Goal: Navigation & Orientation: Find specific page/section

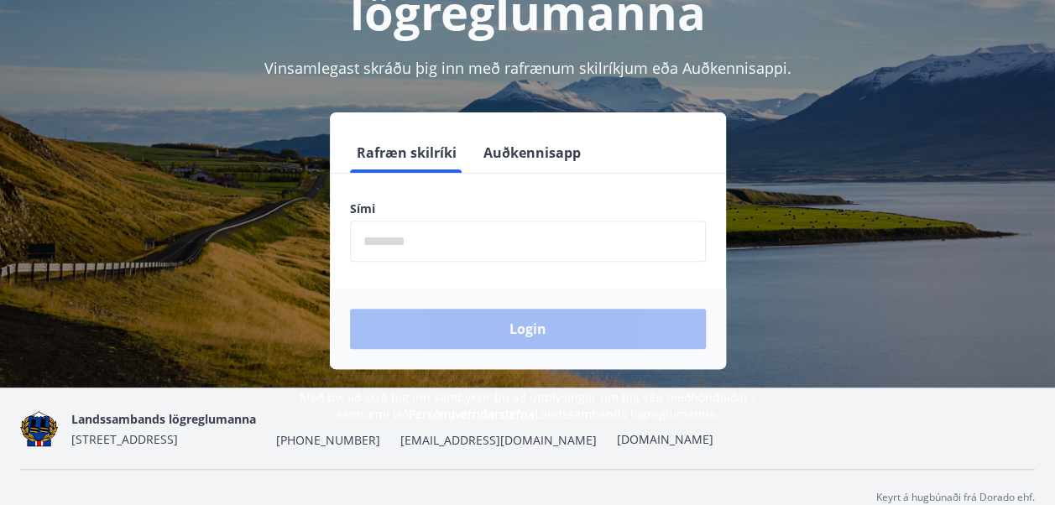
scroll to position [206, 0]
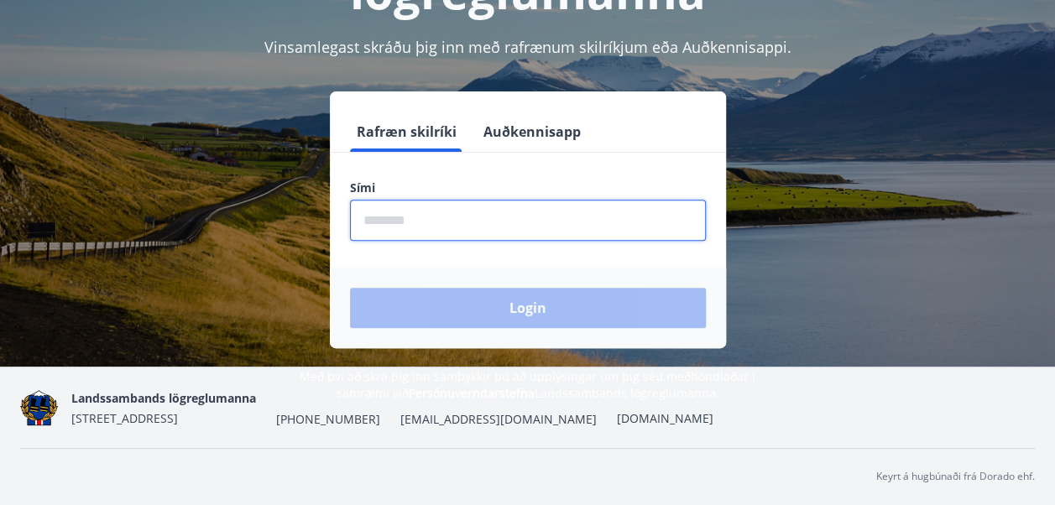
click at [435, 201] on input "phone" at bounding box center [528, 220] width 356 height 41
type input "********"
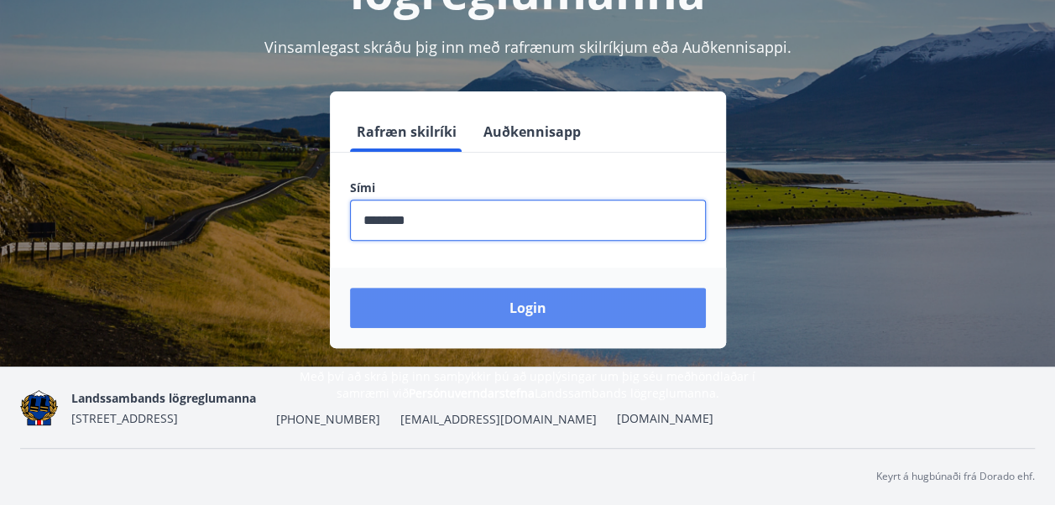
click at [425, 300] on button "Login" at bounding box center [528, 308] width 356 height 40
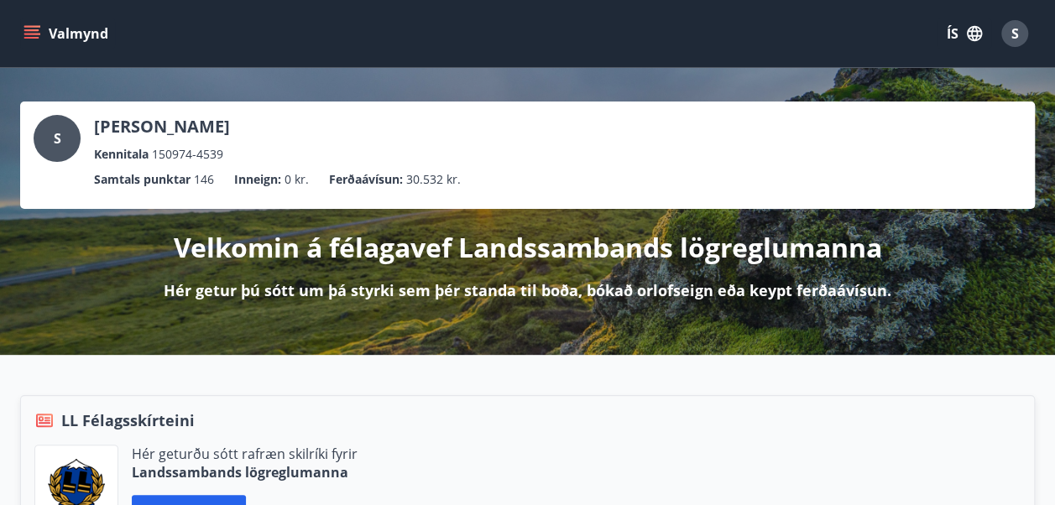
click at [30, 24] on button "Valmynd" at bounding box center [67, 33] width 95 height 30
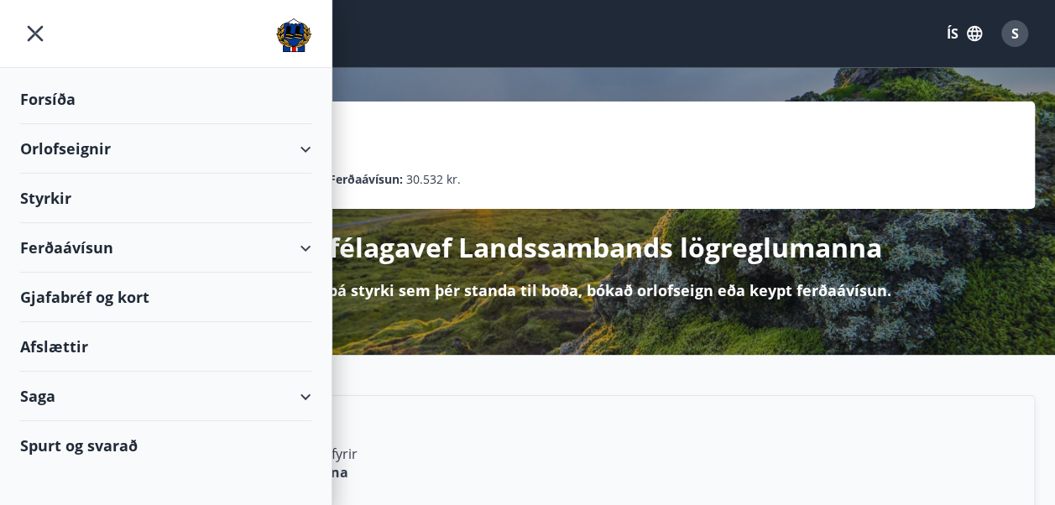
click at [103, 295] on div "Gjafabréf og kort" at bounding box center [165, 297] width 291 height 49
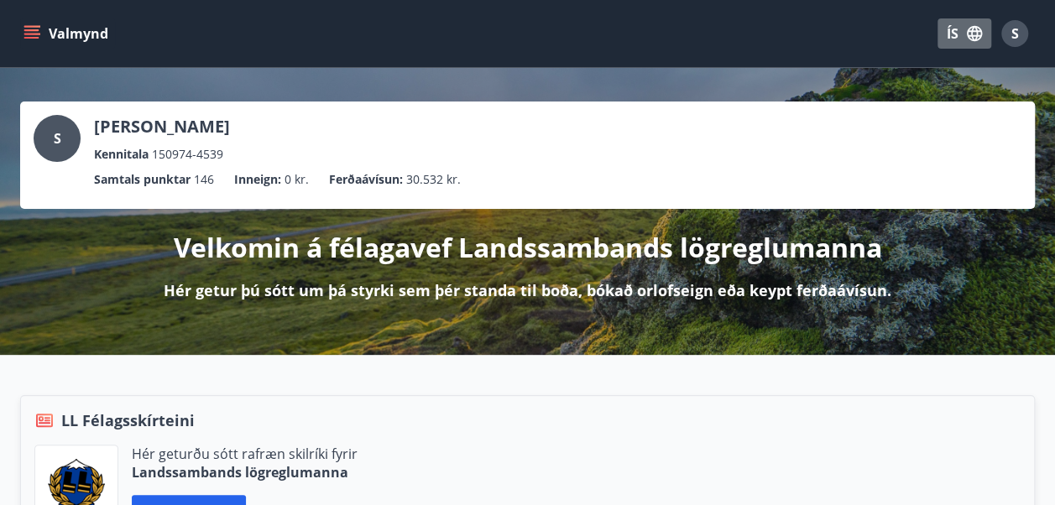
click at [978, 34] on icon "button" at bounding box center [974, 33] width 18 height 18
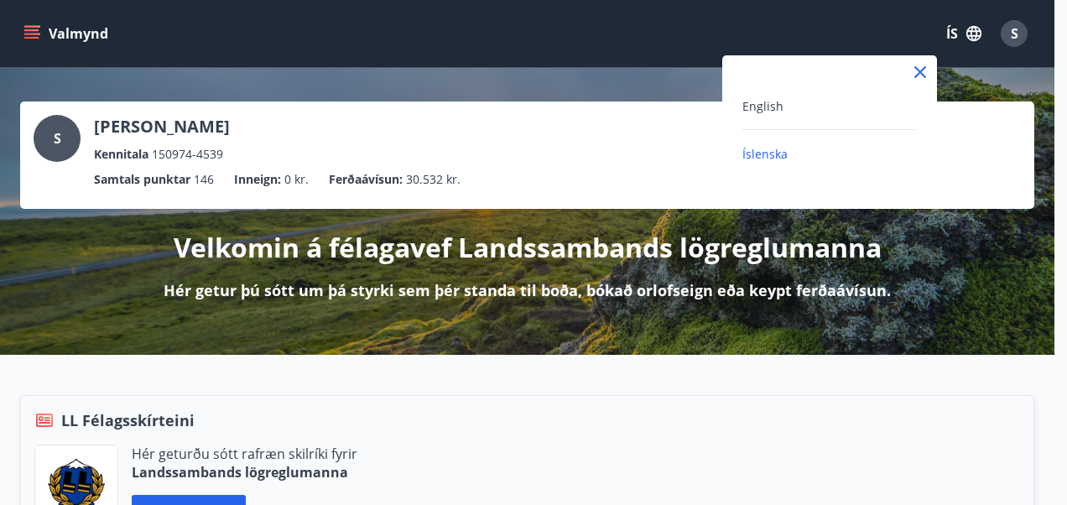
click at [510, 110] on div at bounding box center [533, 252] width 1067 height 505
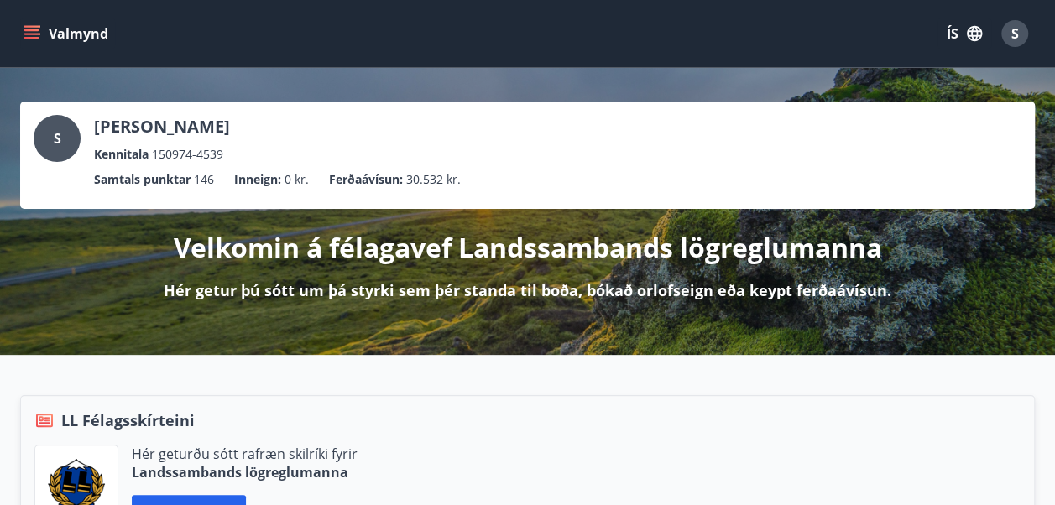
click at [186, 143] on div "Stefán Jónsson Kennitala 150974-4539" at bounding box center [162, 139] width 136 height 49
click at [28, 35] on icon "menu" at bounding box center [31, 33] width 17 height 17
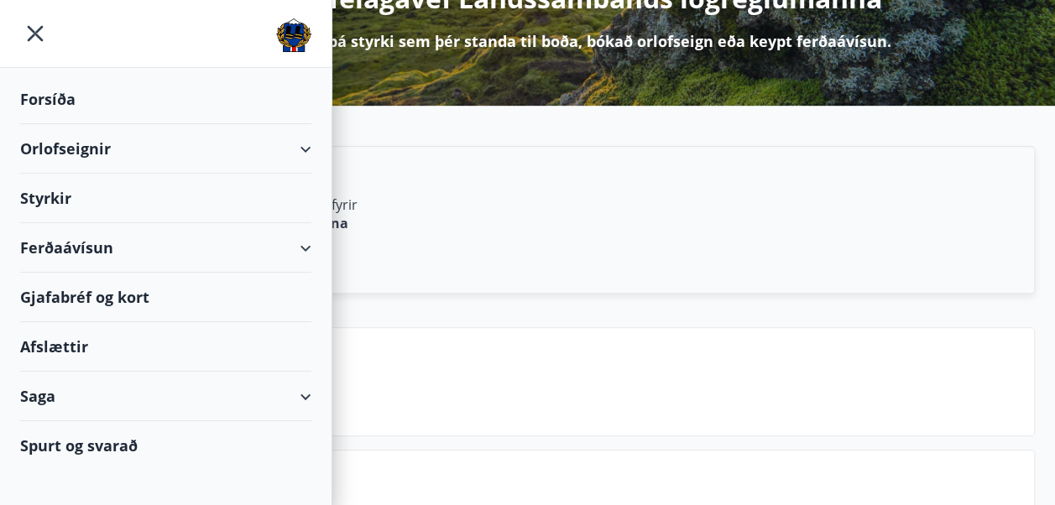
scroll to position [252, 0]
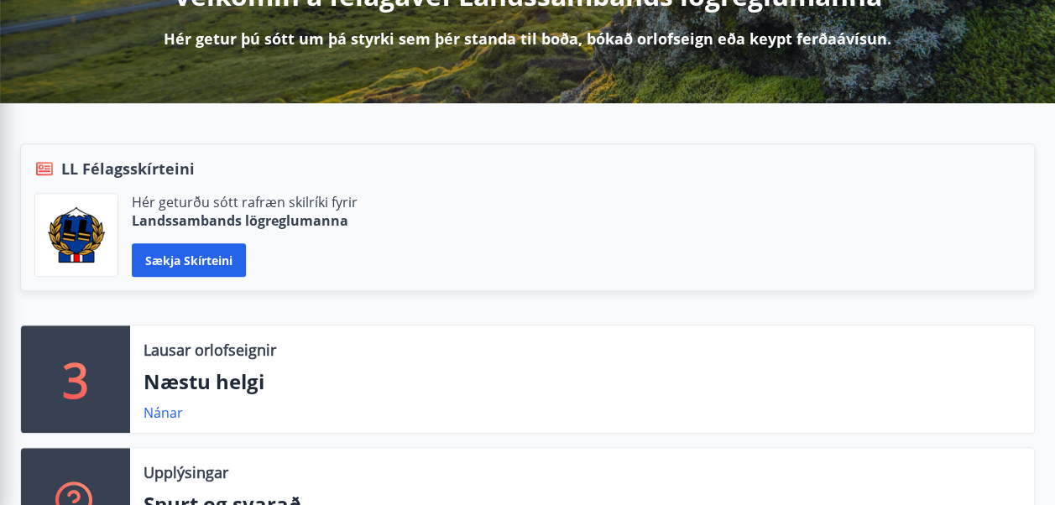
click at [510, 174] on div "LL Félagsskírteini" at bounding box center [527, 169] width 986 height 22
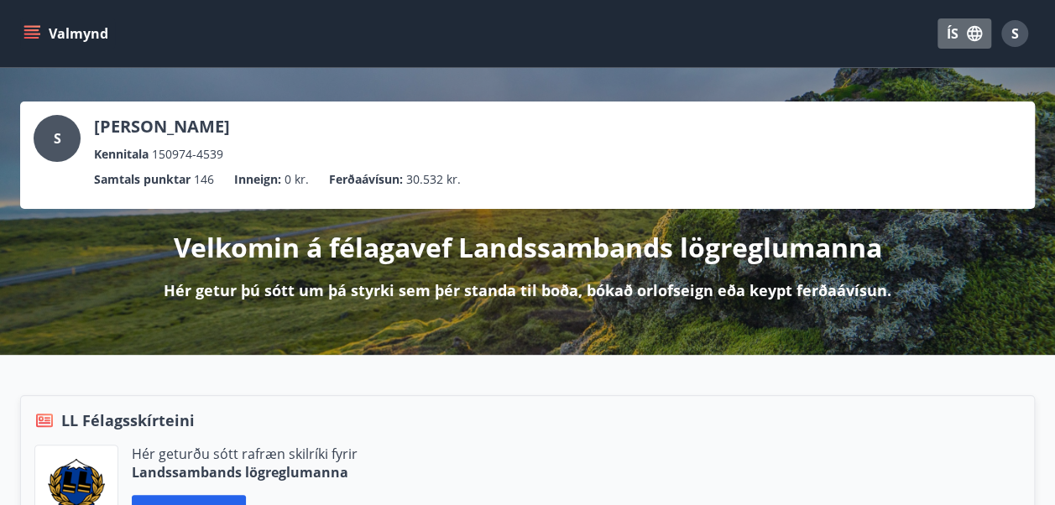
click at [961, 39] on button "ÍS" at bounding box center [964, 33] width 54 height 30
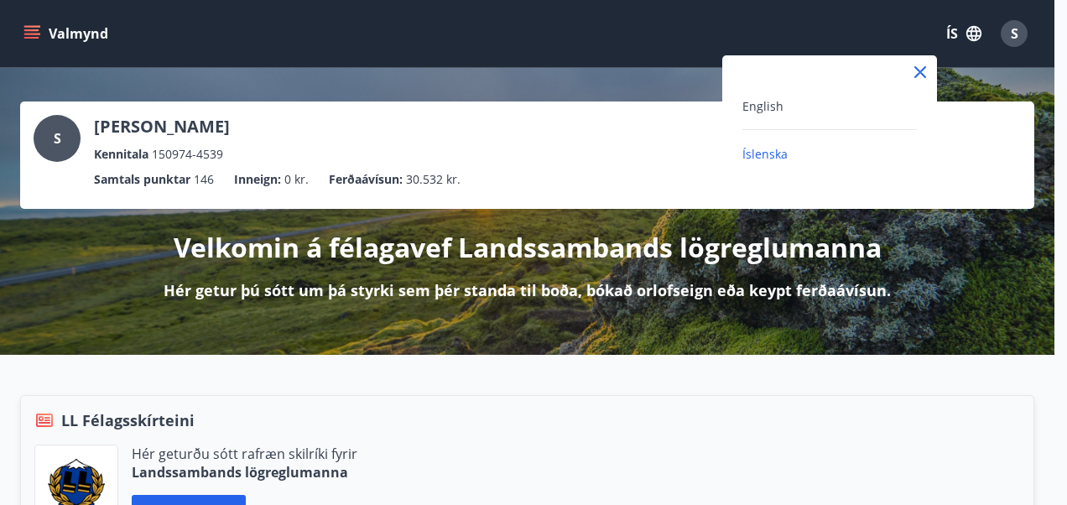
click at [1031, 27] on div at bounding box center [533, 252] width 1067 height 505
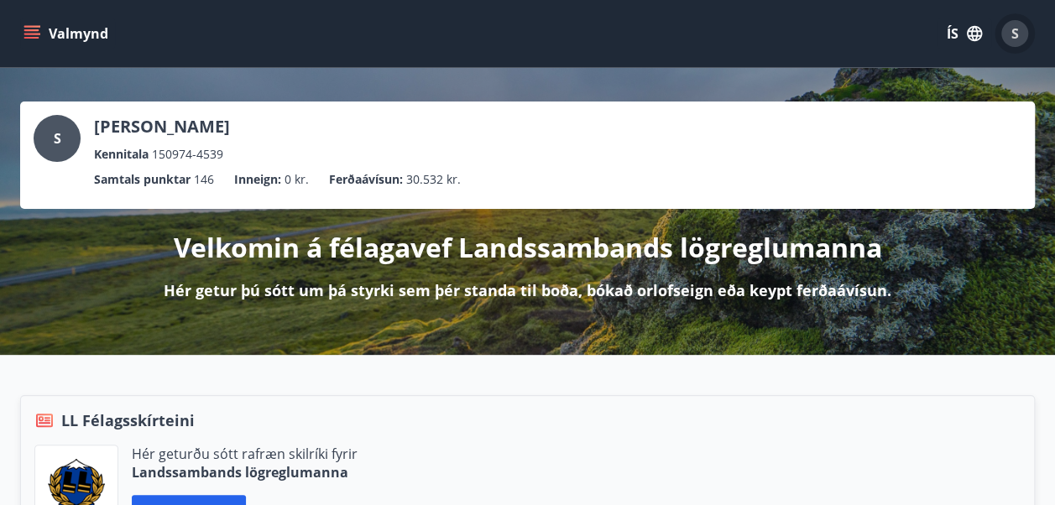
click at [1015, 35] on span "S" at bounding box center [1015, 33] width 8 height 18
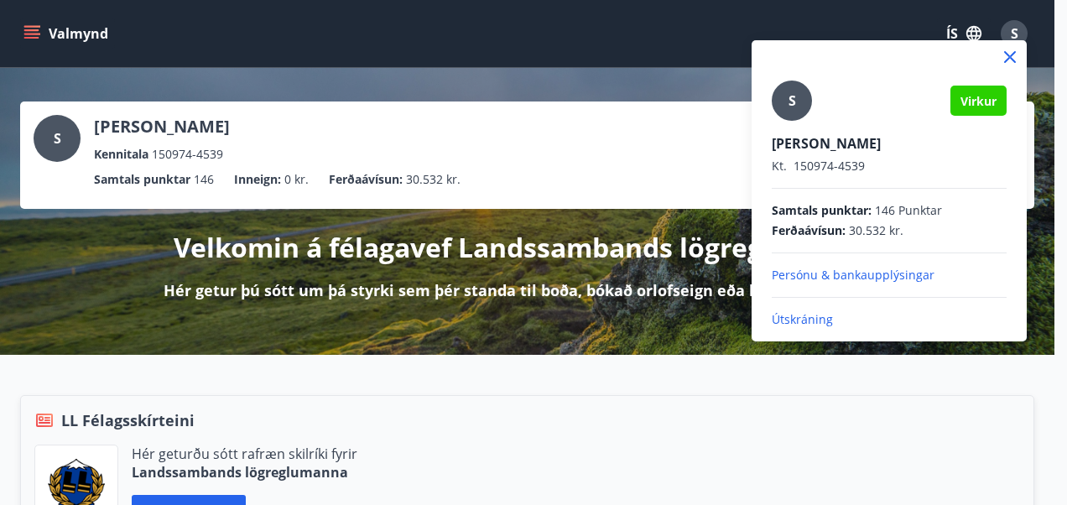
click at [34, 27] on div at bounding box center [533, 252] width 1067 height 505
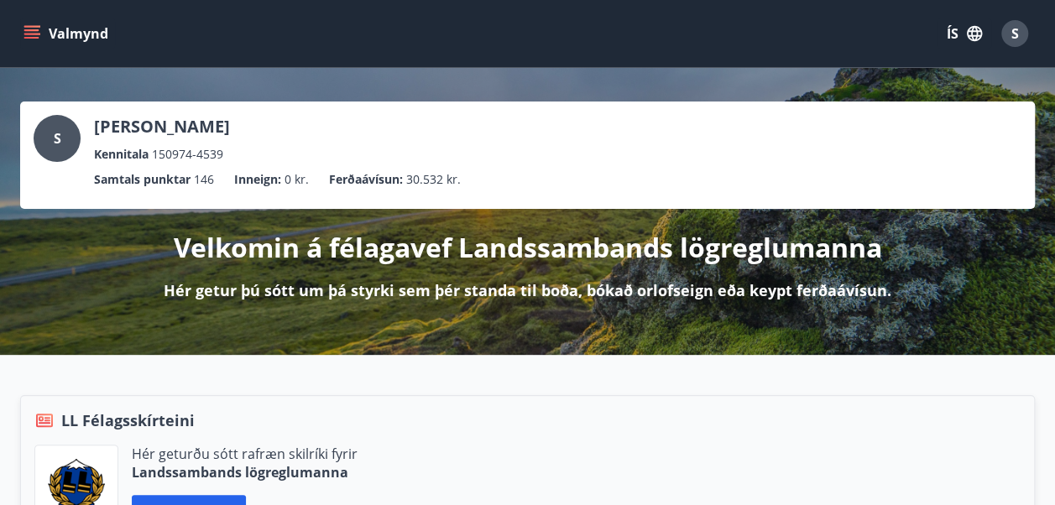
click at [39, 28] on icon "menu" at bounding box center [31, 33] width 17 height 17
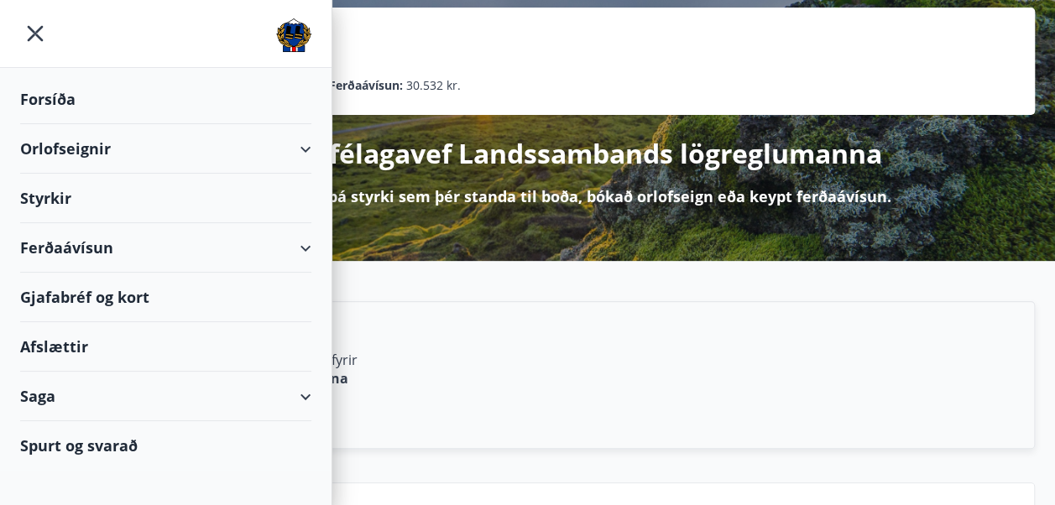
scroll to position [252, 0]
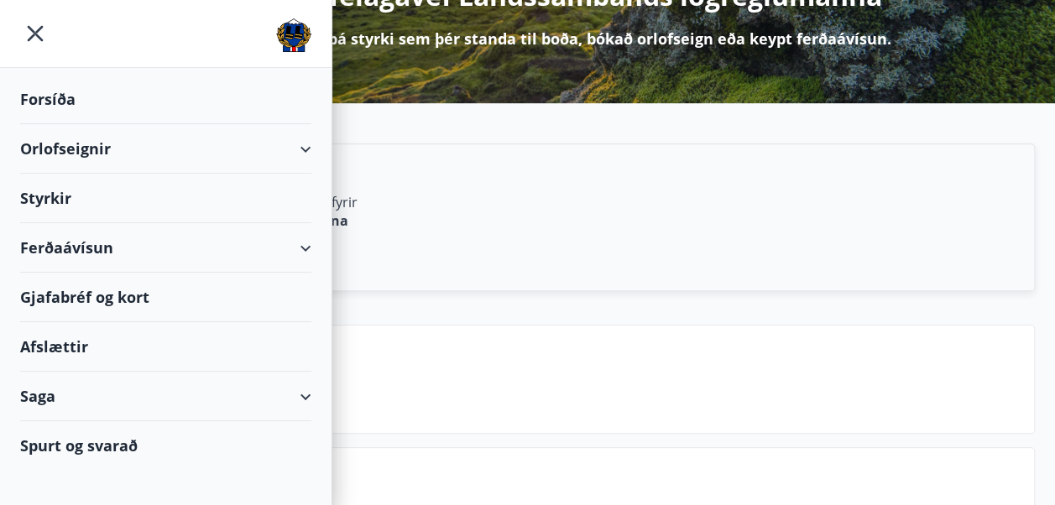
click at [73, 87] on div "Forsíða" at bounding box center [165, 99] width 291 height 49
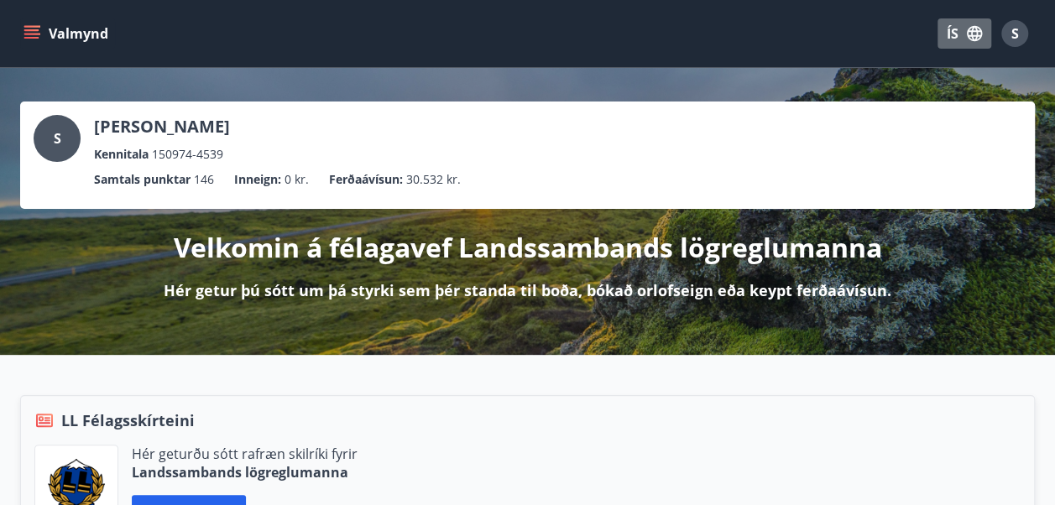
click at [951, 34] on button "ÍS" at bounding box center [964, 33] width 54 height 30
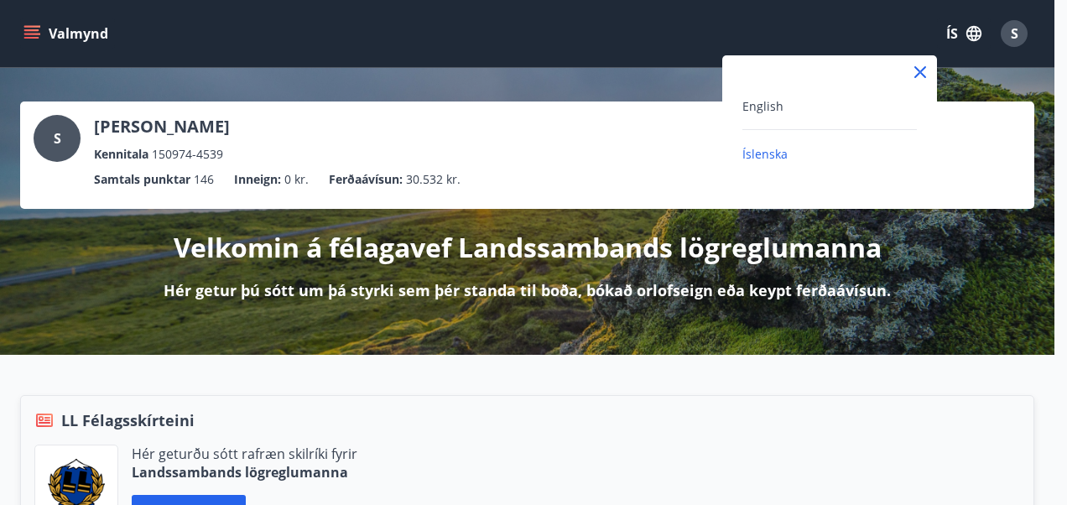
click at [1012, 30] on div at bounding box center [533, 252] width 1067 height 505
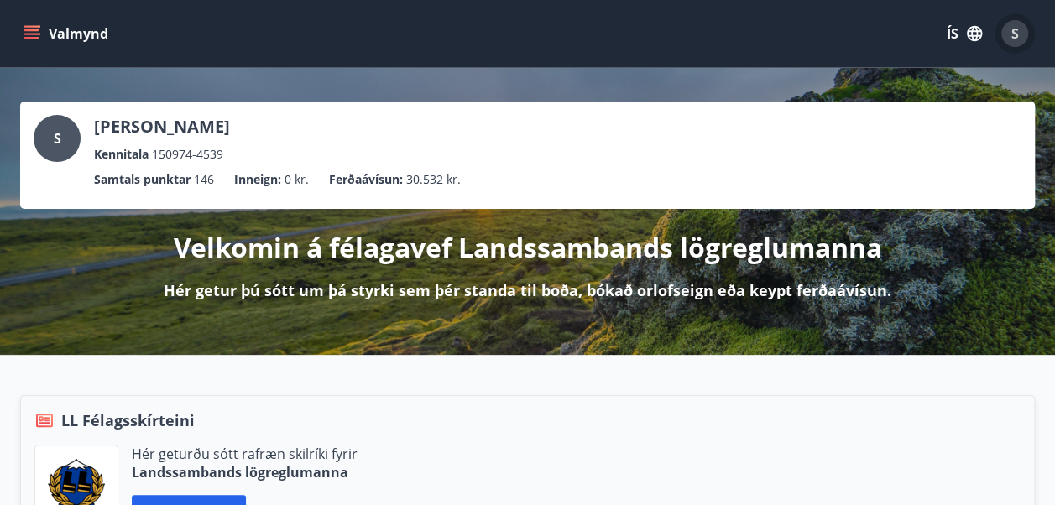
click at [1012, 30] on span "S" at bounding box center [1015, 33] width 8 height 18
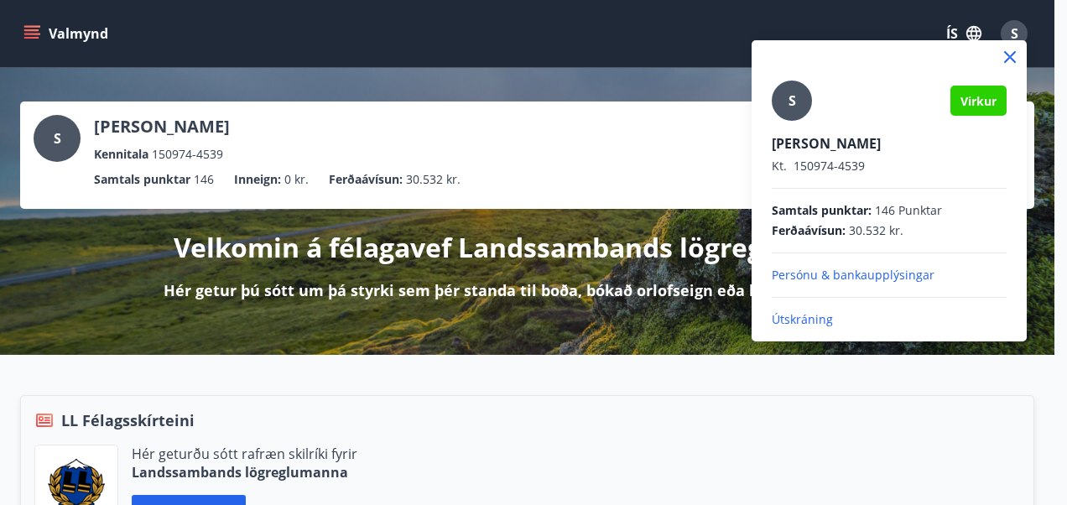
click at [869, 212] on span "Samtals punktar :" at bounding box center [822, 210] width 100 height 17
click at [968, 99] on span "Virkur" at bounding box center [979, 101] width 36 height 16
click at [29, 33] on div at bounding box center [533, 252] width 1067 height 505
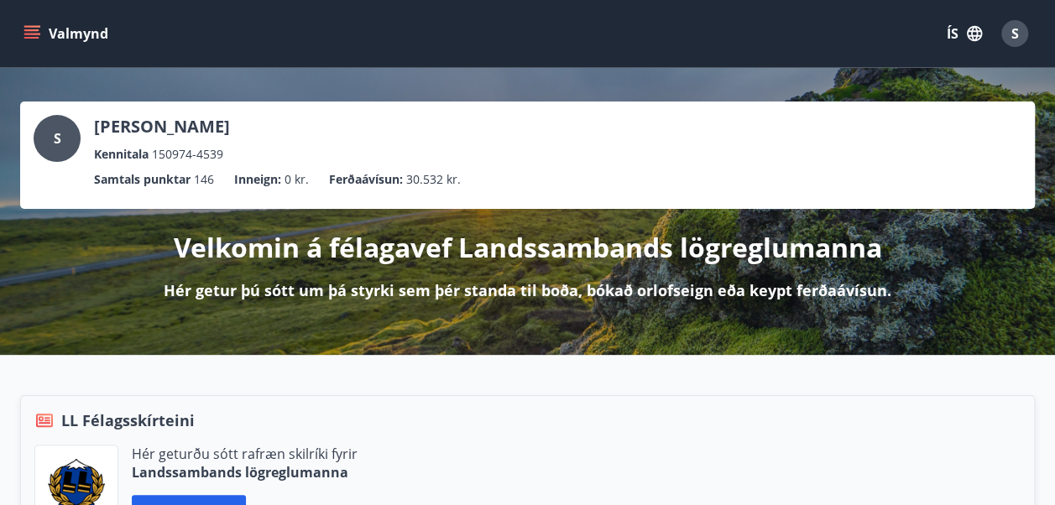
click at [29, 33] on icon "menu" at bounding box center [31, 33] width 17 height 17
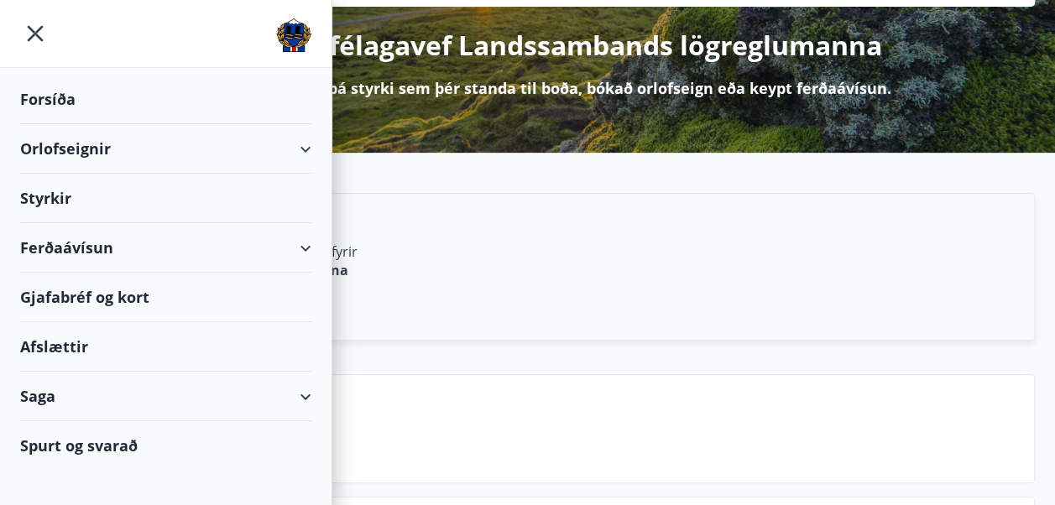
scroll to position [168, 0]
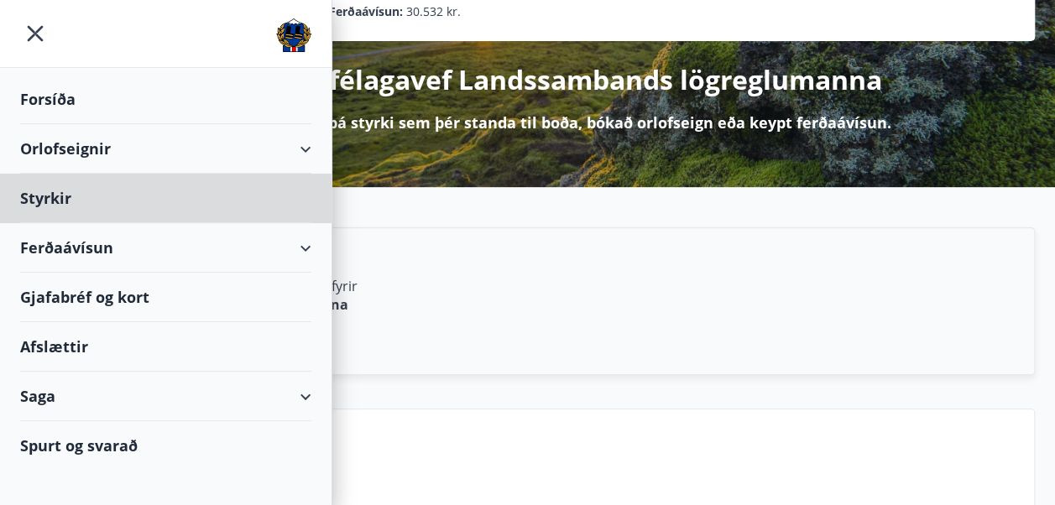
click at [55, 94] on div "Forsíða" at bounding box center [165, 99] width 291 height 49
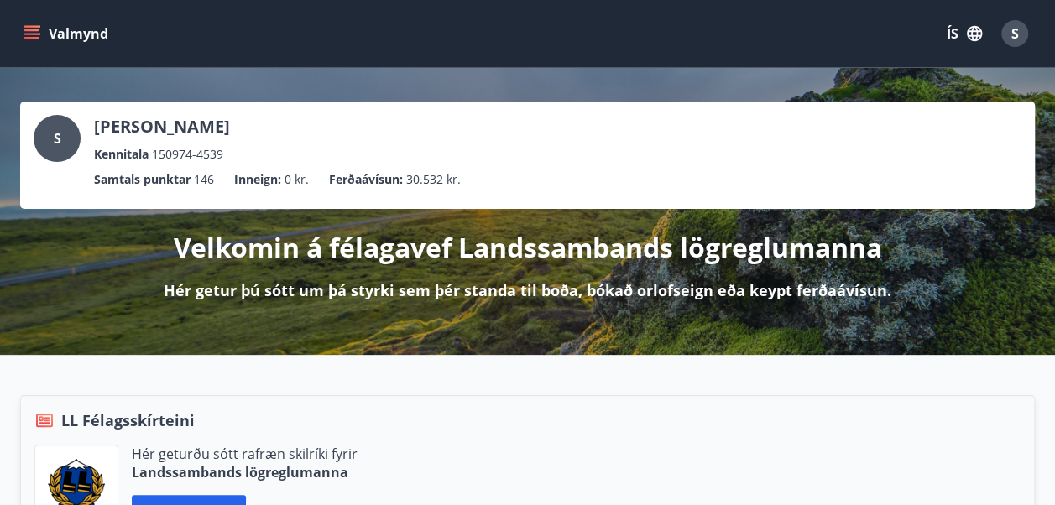
click at [29, 28] on icon "menu" at bounding box center [31, 33] width 17 height 17
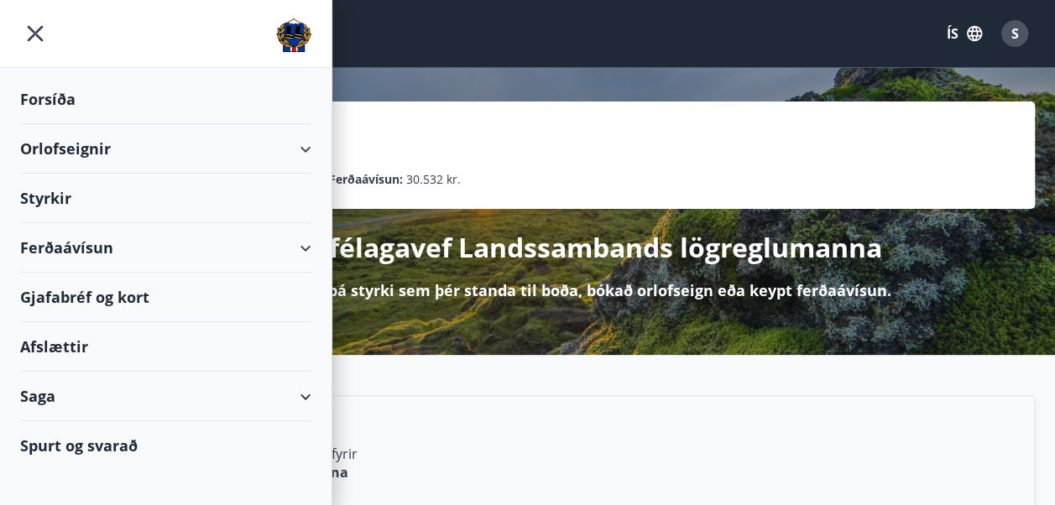
click at [82, 294] on div "Gjafabréf og kort" at bounding box center [165, 297] width 291 height 49
